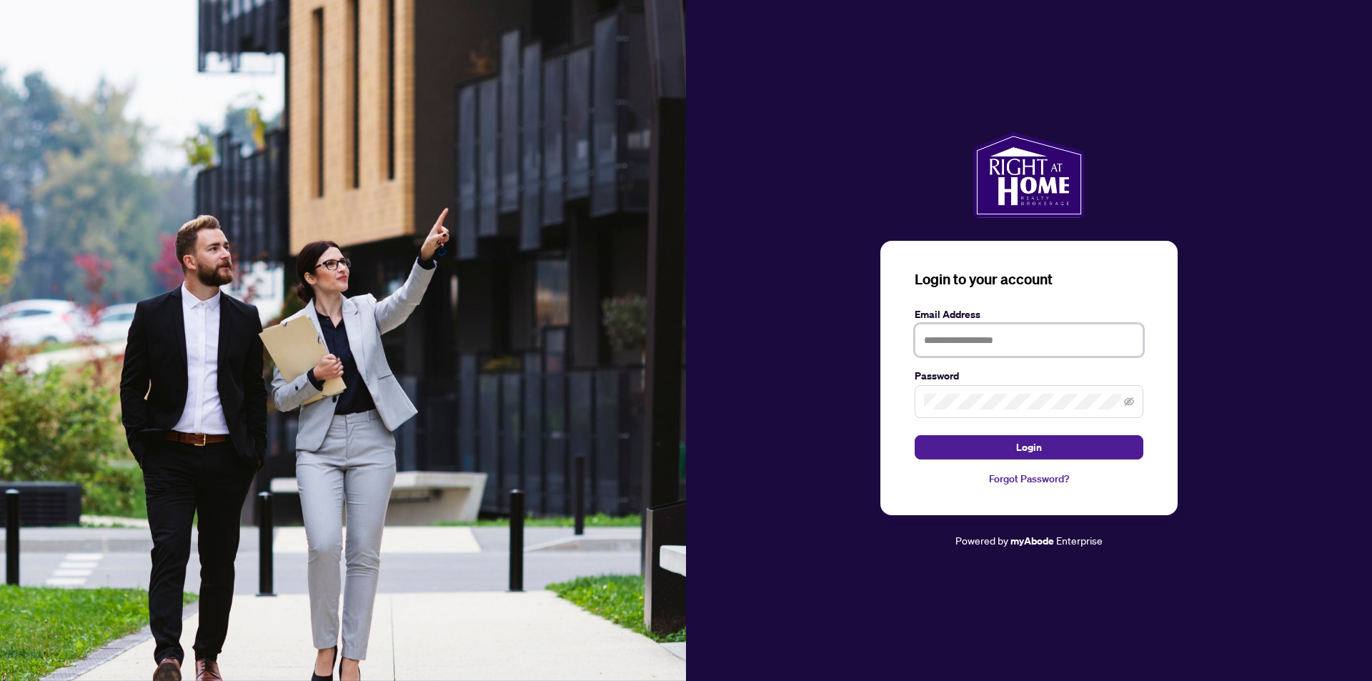
click at [1006, 339] on input "text" at bounding box center [1029, 340] width 229 height 33
type input "**********"
click at [1059, 449] on button "Login" at bounding box center [1029, 447] width 229 height 24
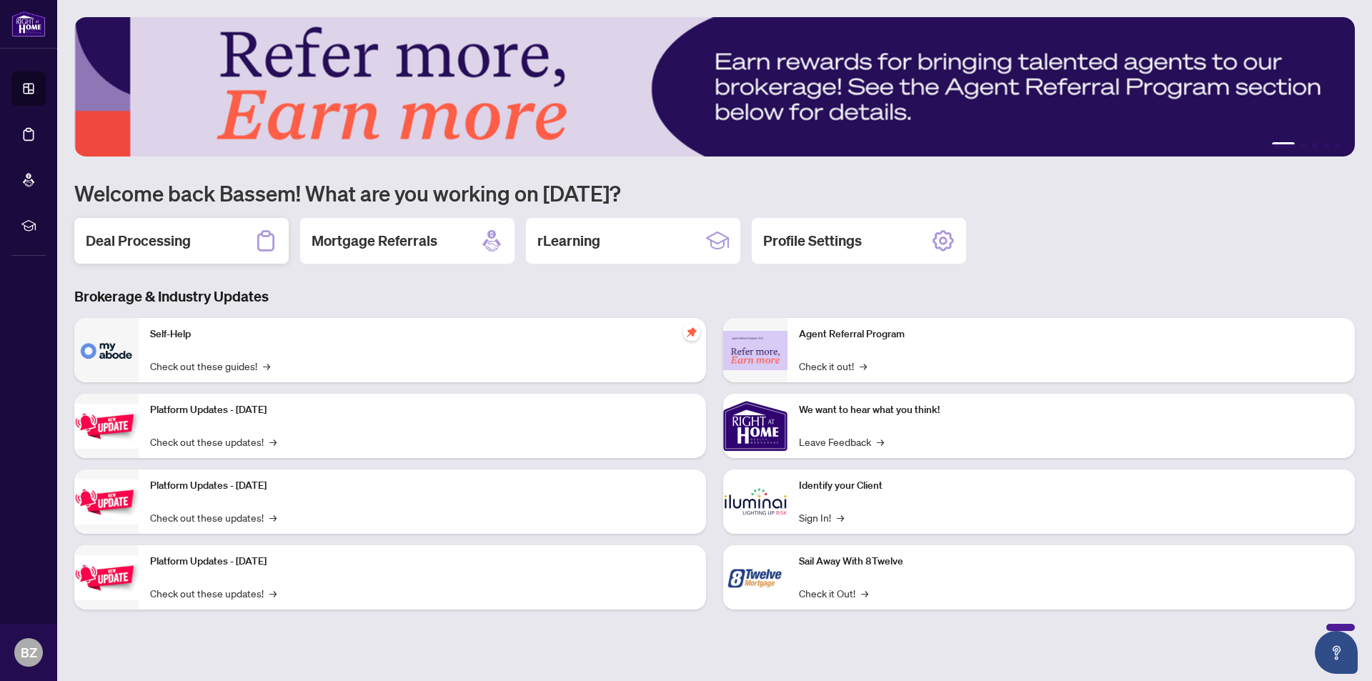
click at [147, 241] on h2 "Deal Processing" at bounding box center [138, 241] width 105 height 20
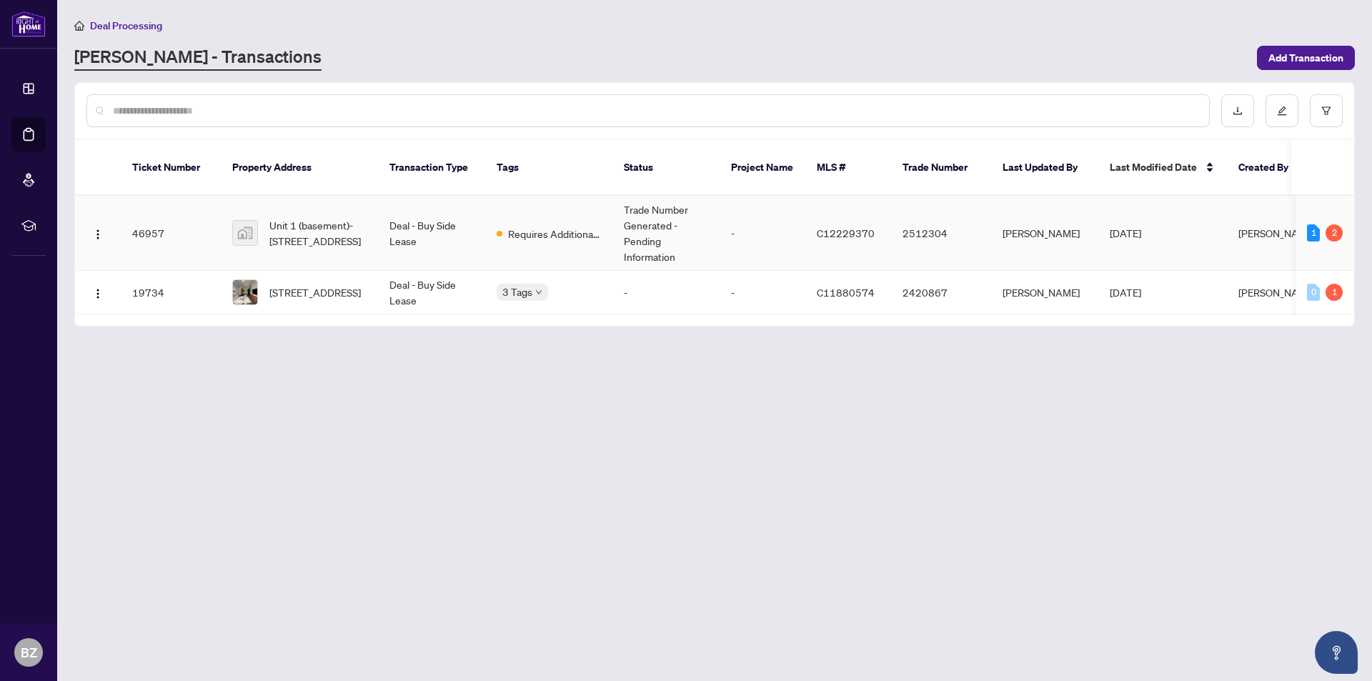
click at [652, 217] on td "Trade Number Generated - Pending Information" at bounding box center [665, 233] width 107 height 75
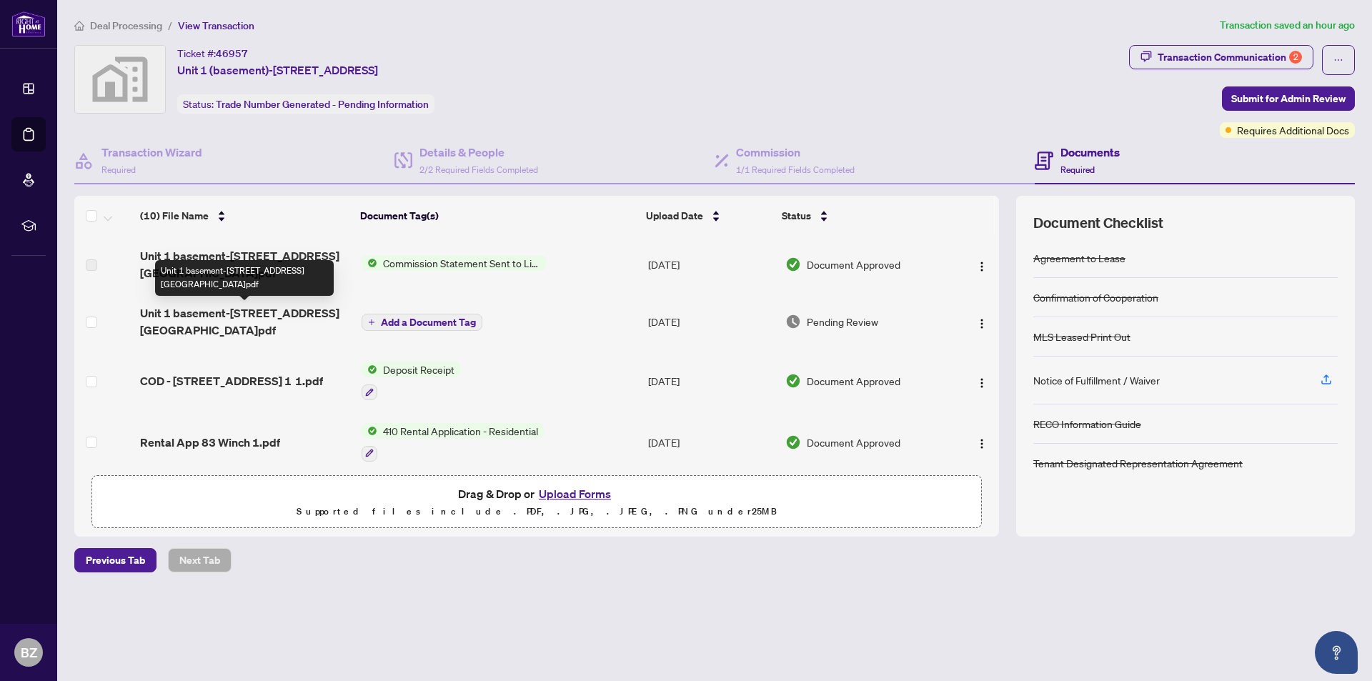
click at [244, 315] on span "Unit 1 basement-[STREET_ADDRESS][GEOGRAPHIC_DATA]pdf" at bounding box center [245, 321] width 210 height 34
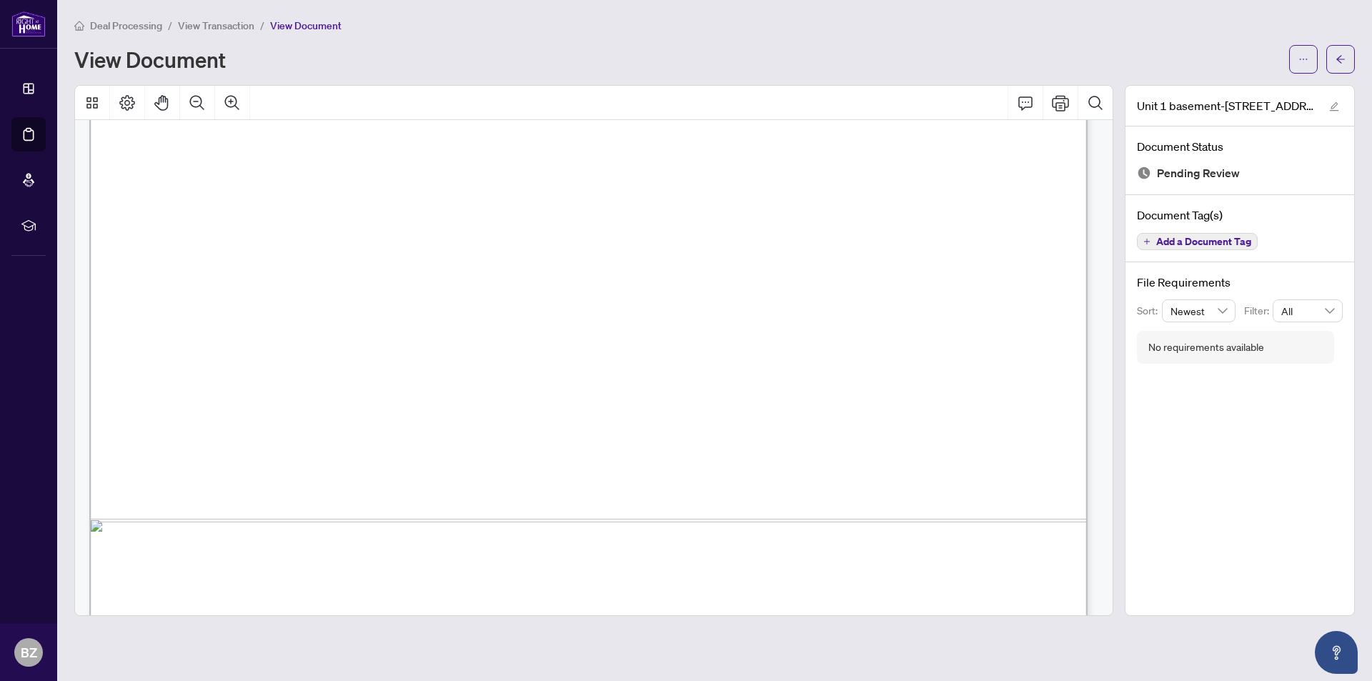
scroll to position [825, 0]
